Goal: Task Accomplishment & Management: Use online tool/utility

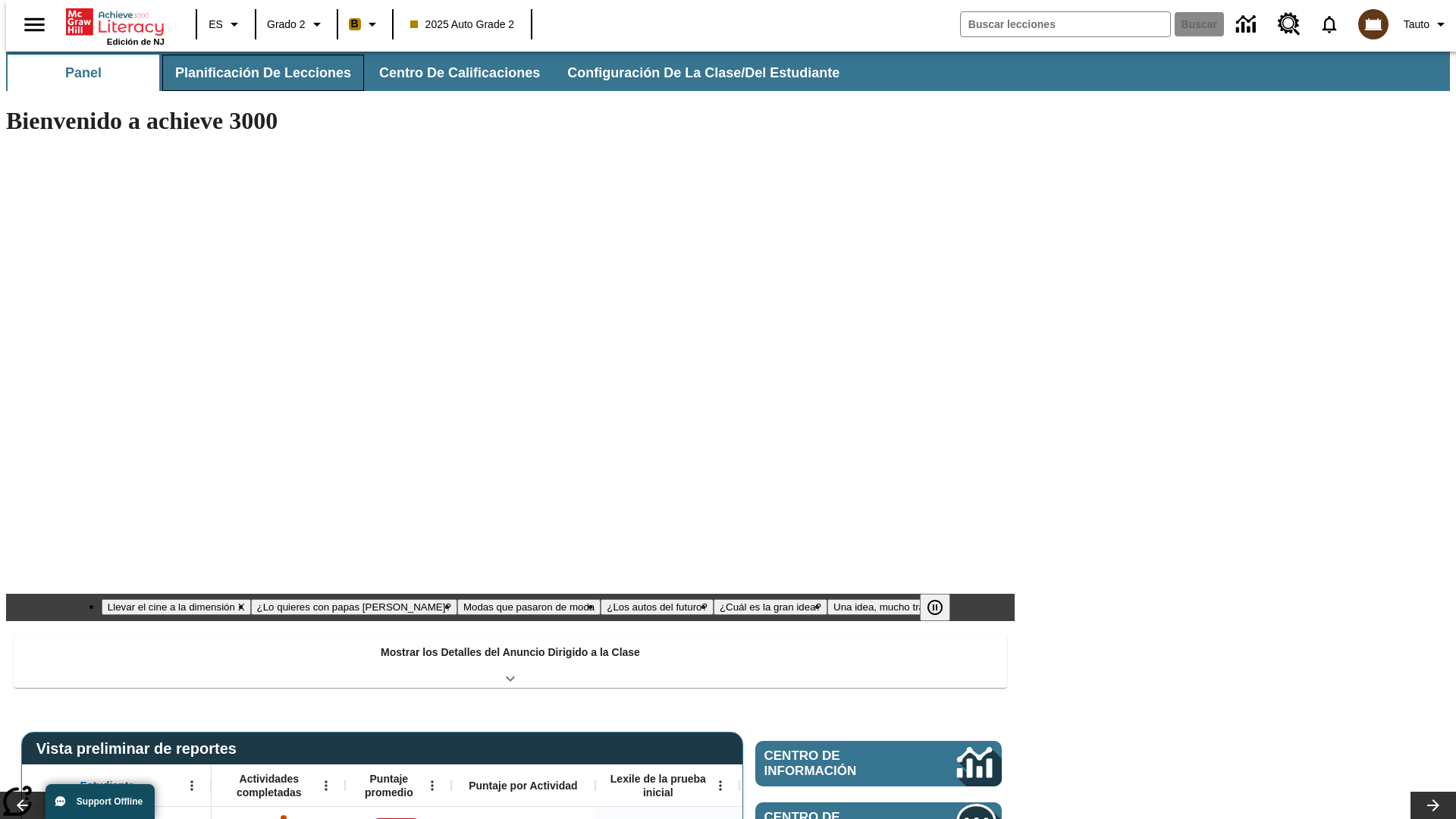
click at [254, 73] on button "Planificación de lecciones" at bounding box center [263, 73] width 202 height 36
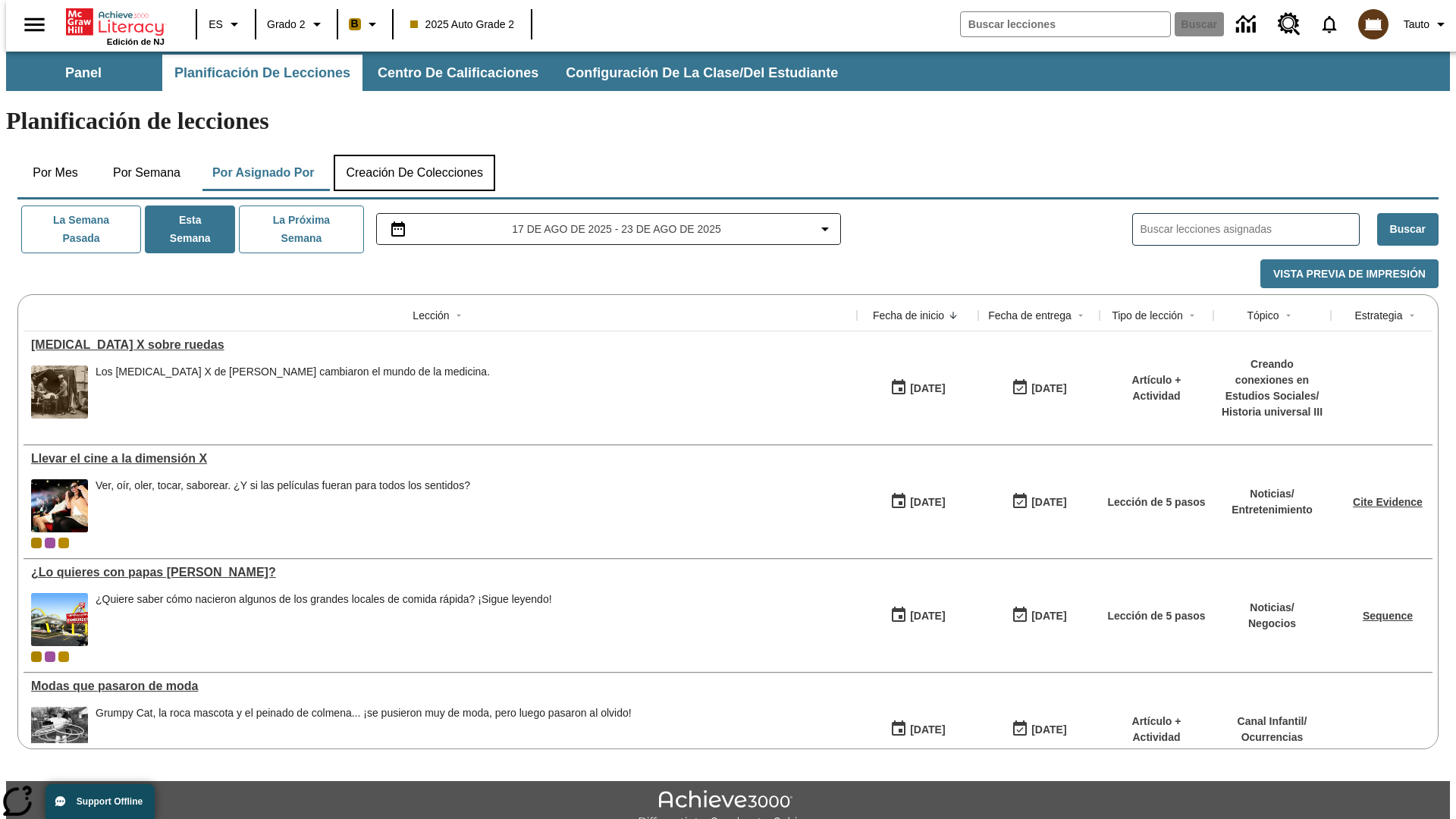
click at [414, 155] on button "Creación de colecciones" at bounding box center [414, 173] width 162 height 36
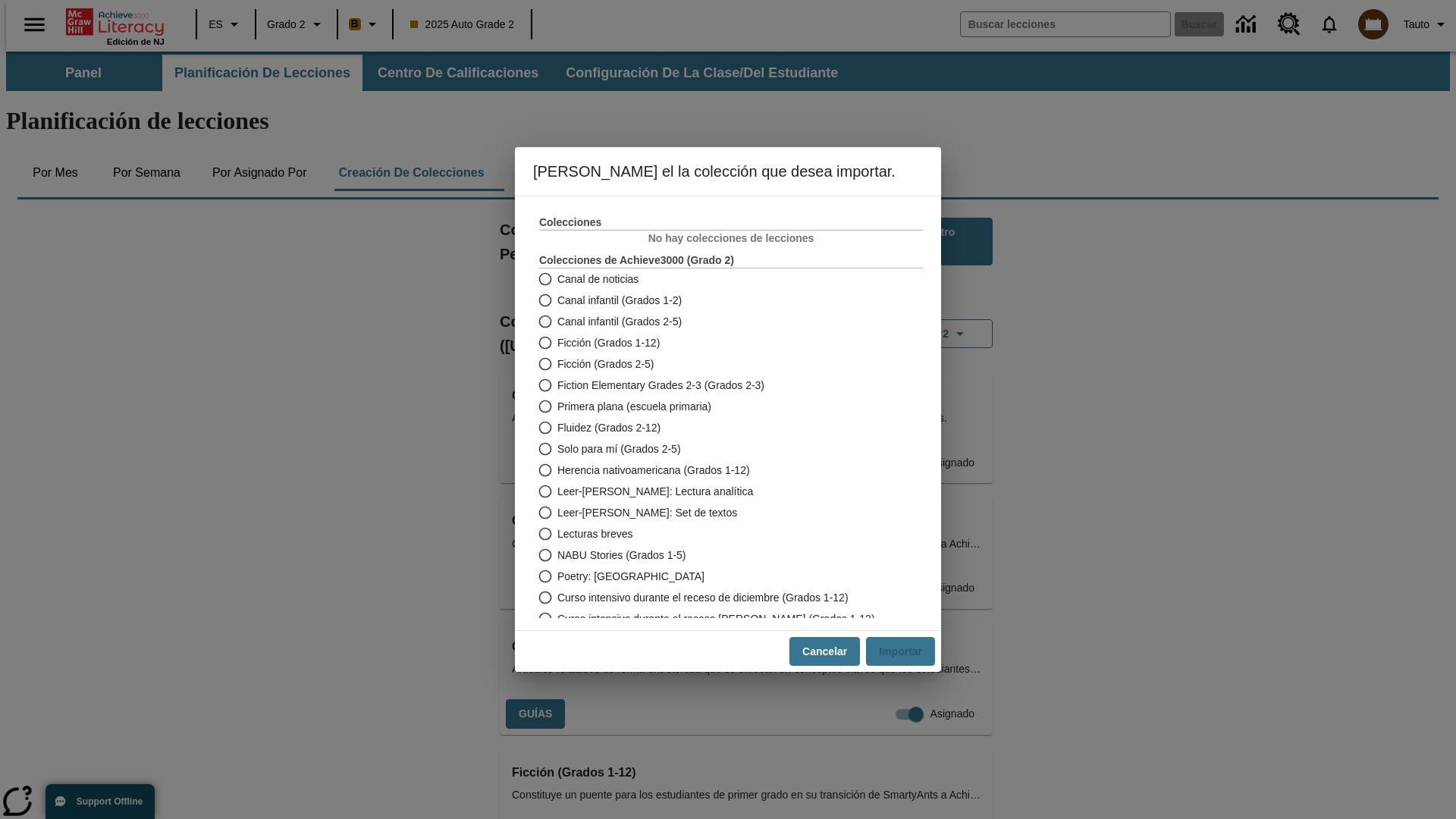
click at [721, 386] on span "Fiction Elementary Grades 2-3 (Grados 2-3)" at bounding box center [661, 386] width 207 height 16
click at [557, 386] on input "Fiction Elementary Grades 2-3 (Grados 2-3)" at bounding box center [544, 385] width 27 height 21
radio input "true"
click at [906, 652] on button "Importar" at bounding box center [900, 652] width 69 height 30
